Goal: Information Seeking & Learning: Learn about a topic

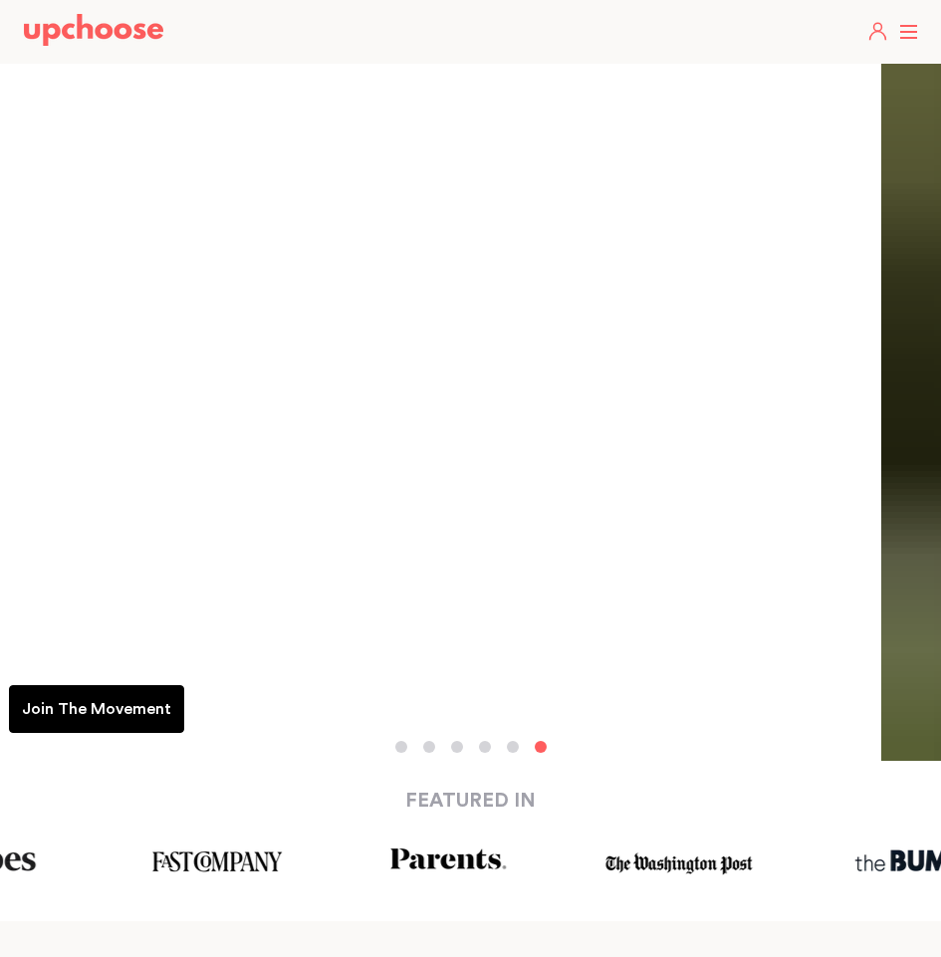
click at [905, 33] on header "Take The Quiz Registry Gifts What Parents Say Home Take The Quiz Registry Gifti…" at bounding box center [470, 32] width 941 height 64
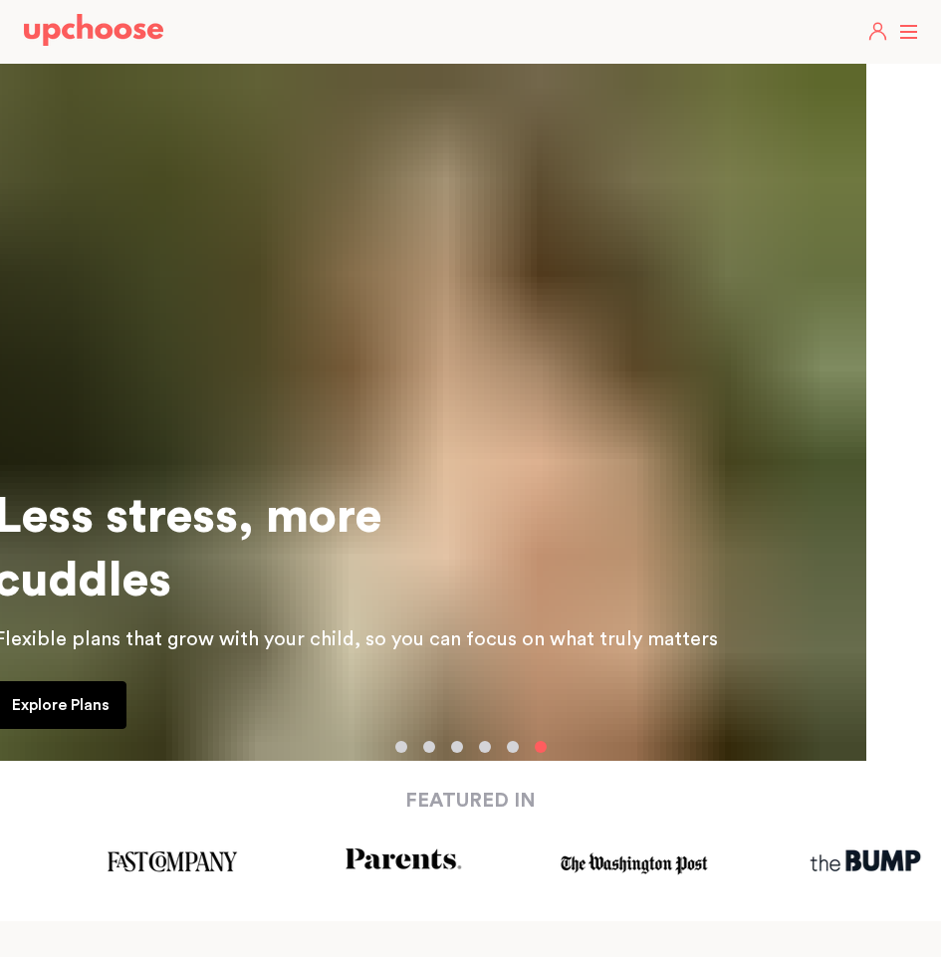
click at [907, 31] on span at bounding box center [909, 32] width 17 height 2
click at [0, 0] on input "checkbox" at bounding box center [0, 0] width 0 height 0
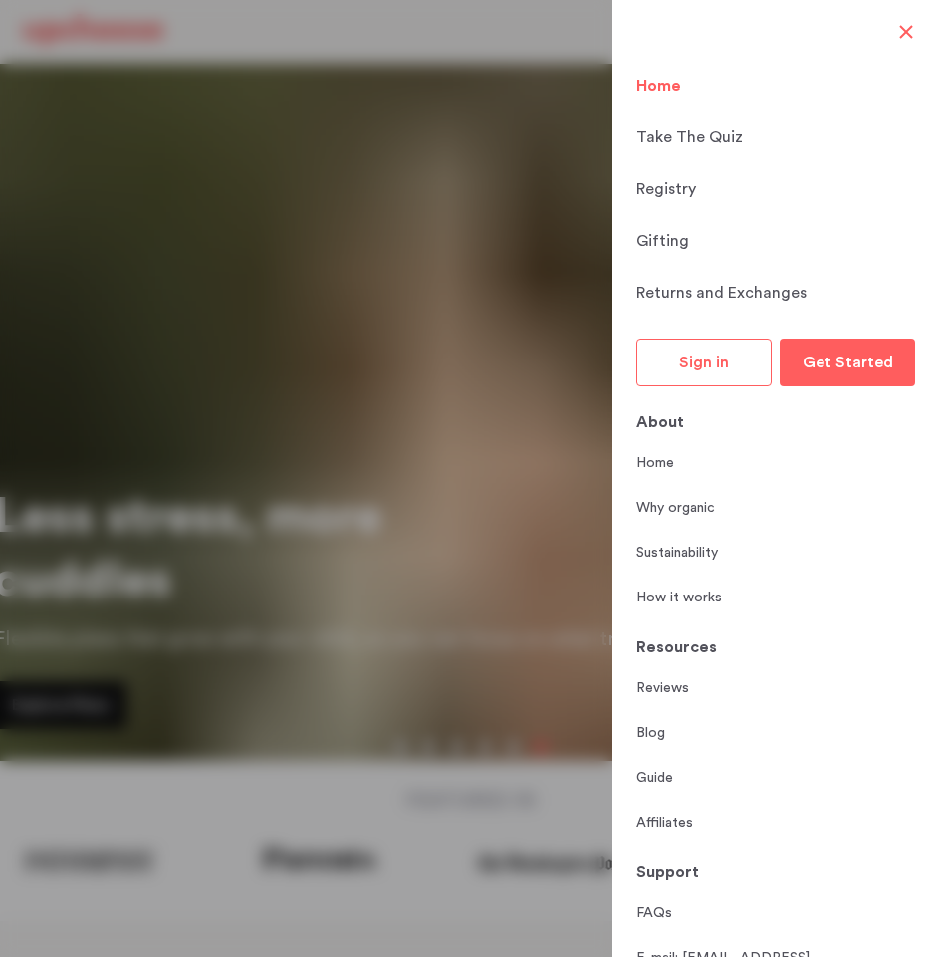
click at [649, 745] on div "Guide" at bounding box center [777, 766] width 281 height 45
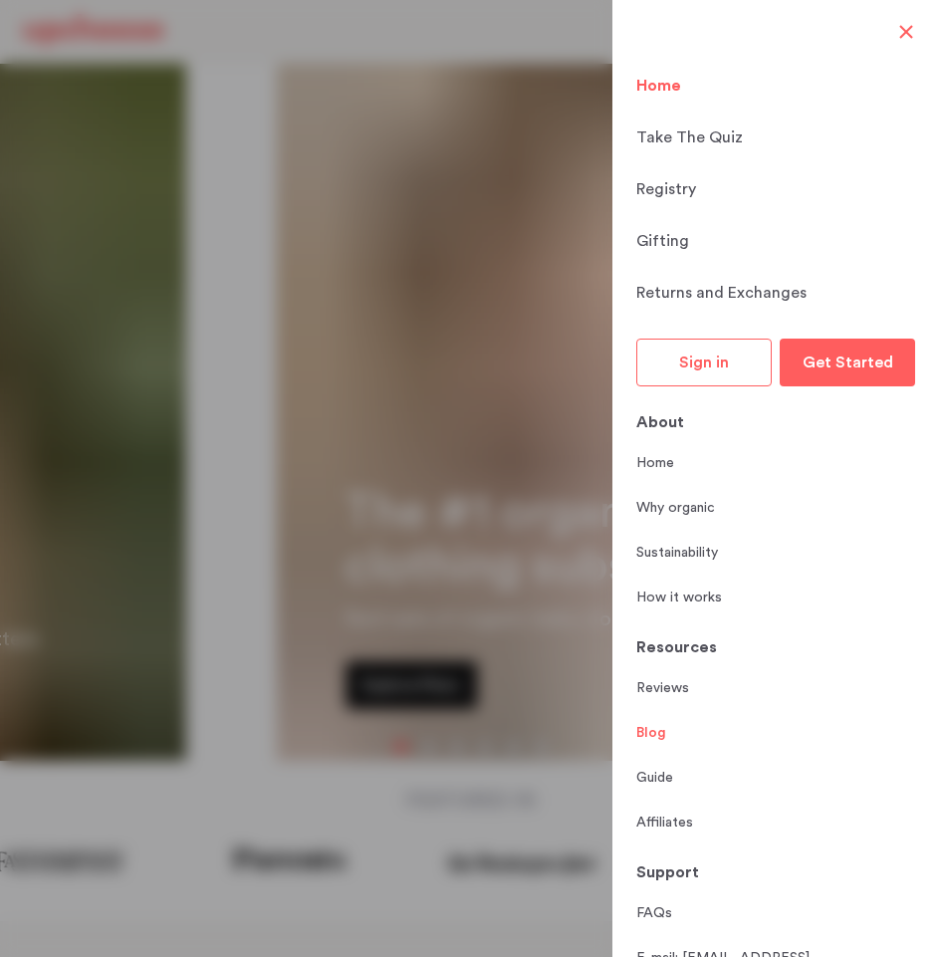
click at [654, 731] on link "Blog" at bounding box center [652, 733] width 30 height 21
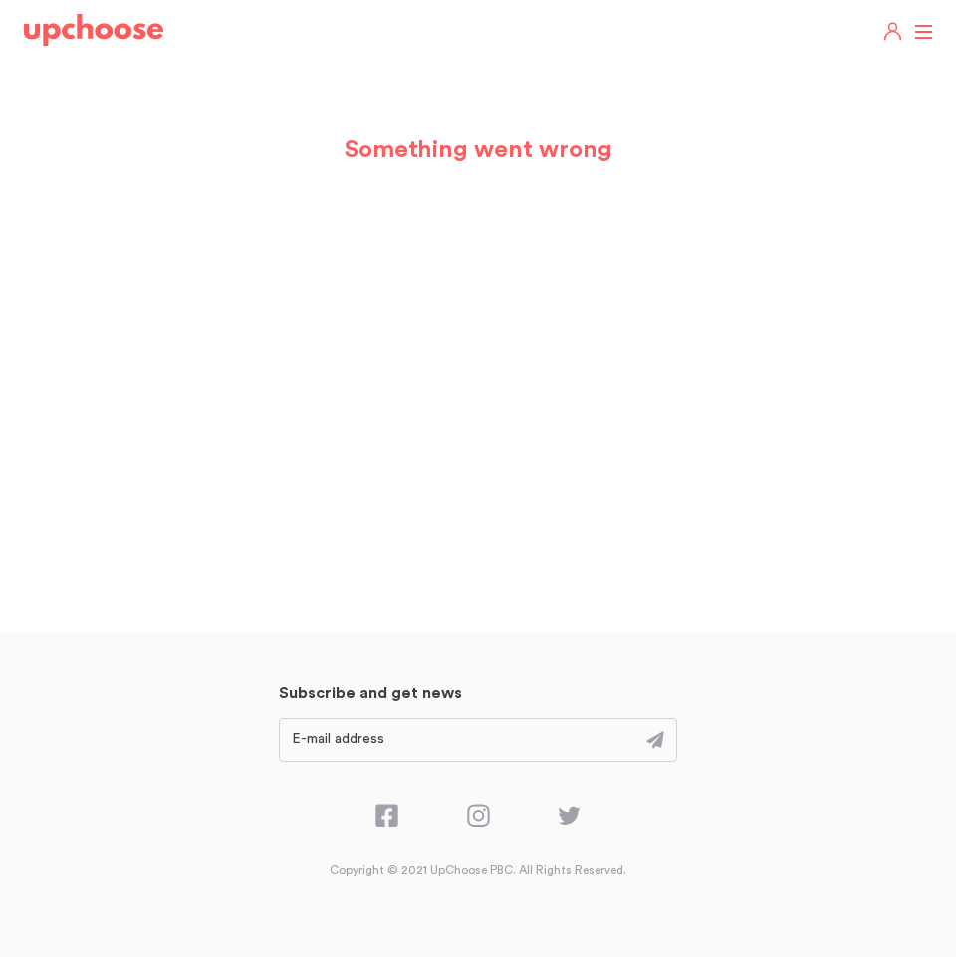
click at [106, 32] on img at bounding box center [93, 30] width 139 height 32
